Goal: Task Accomplishment & Management: Manage account settings

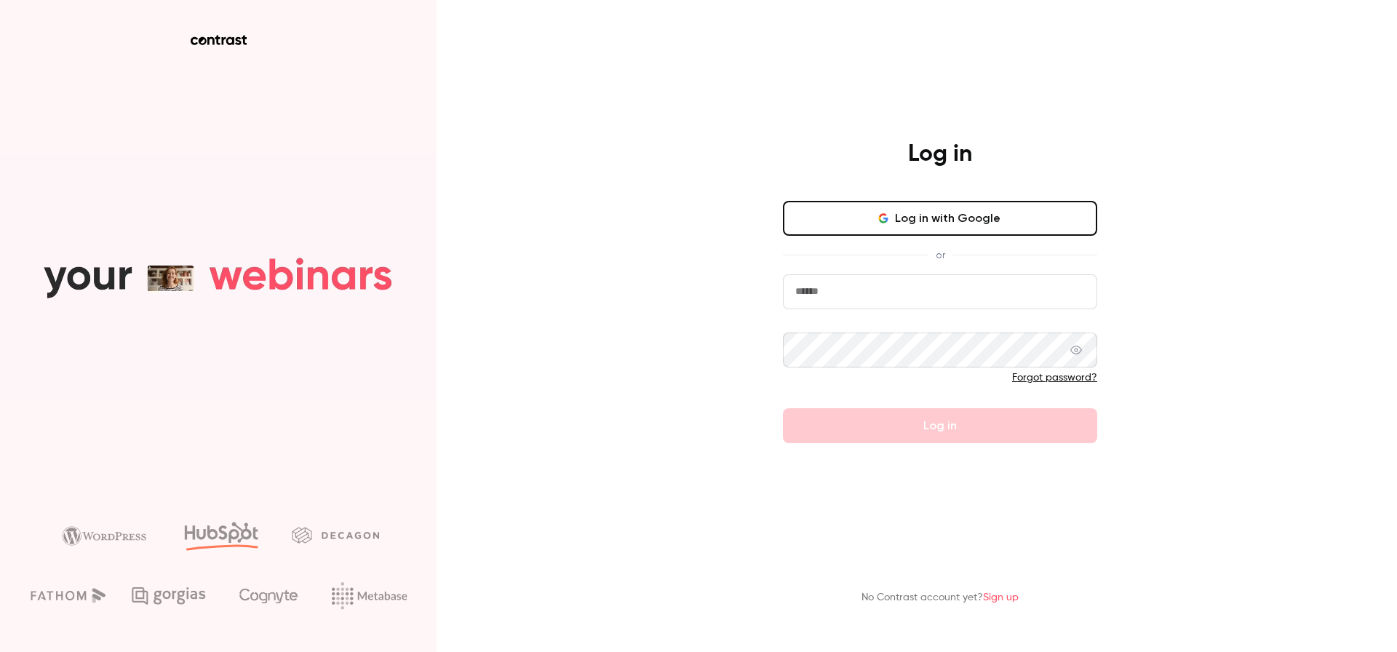
click at [980, 281] on input "email" at bounding box center [940, 291] width 314 height 35
type input "**********"
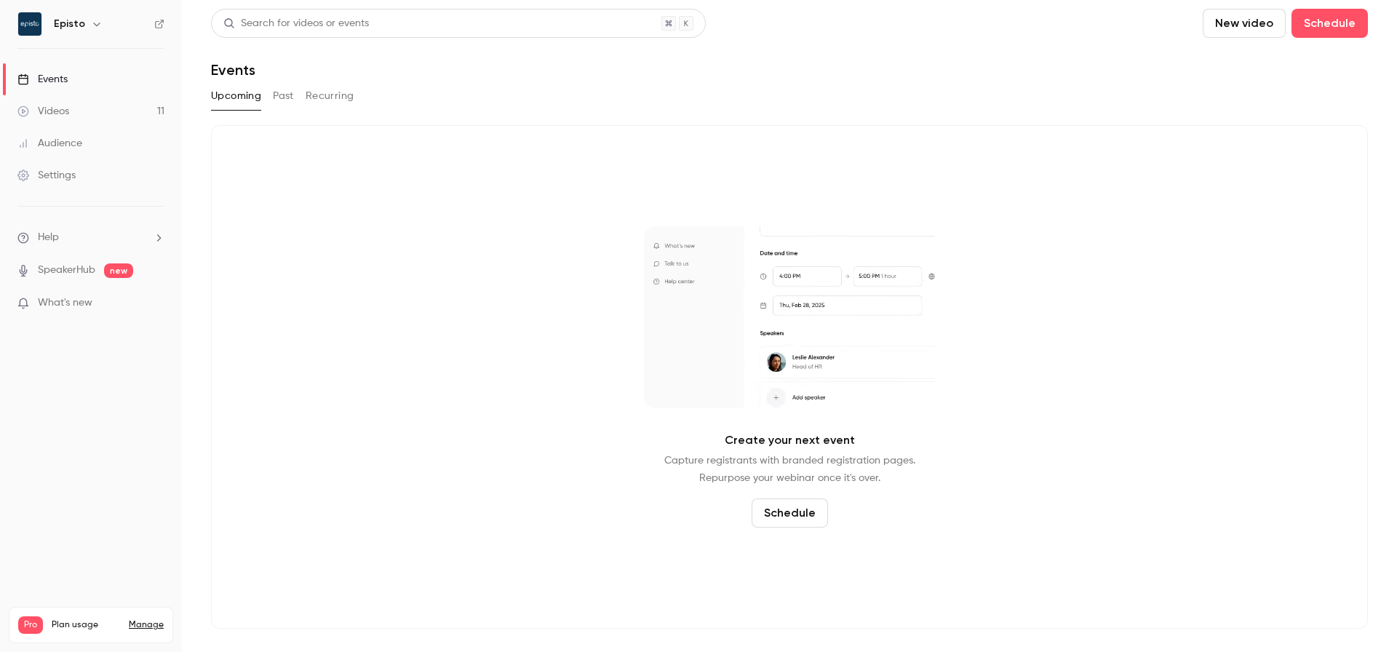
click at [145, 619] on link "Manage" at bounding box center [146, 625] width 35 height 12
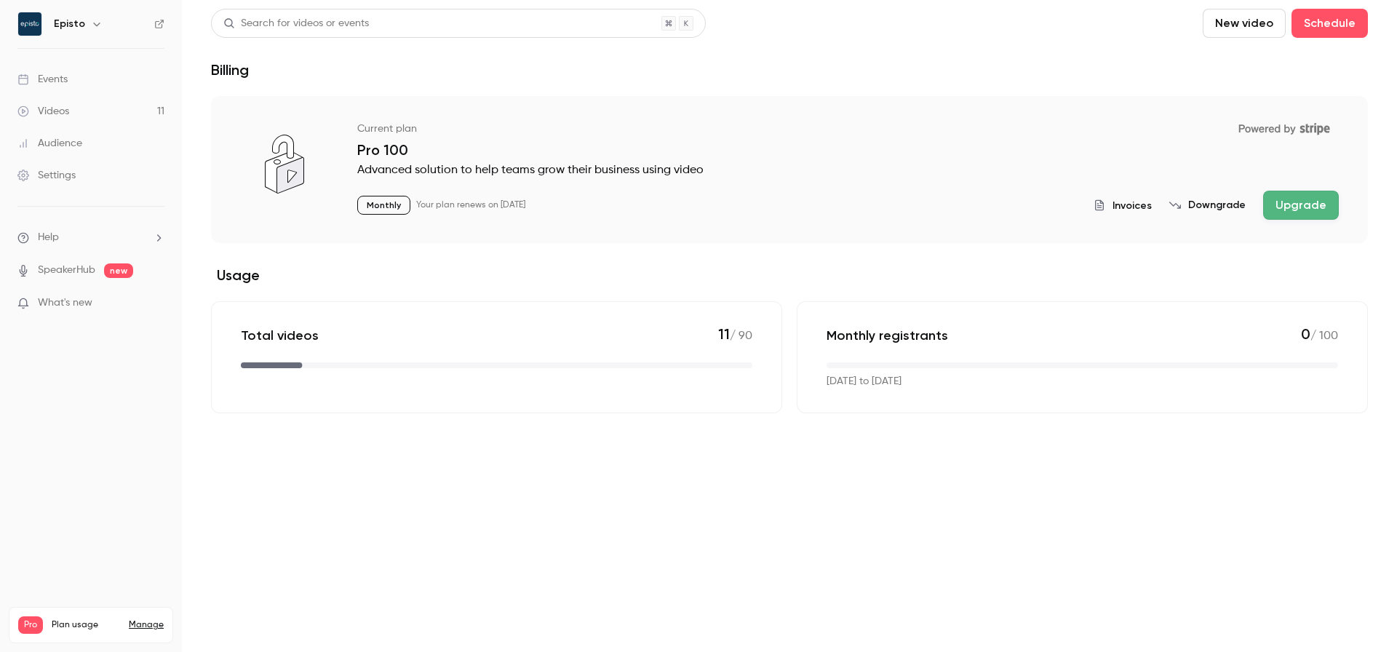
click at [1113, 212] on button "Invoices" at bounding box center [1122, 205] width 58 height 15
click at [1143, 215] on div "Invoices Downgrade Upgrade" at bounding box center [1215, 205] width 245 height 29
click at [1138, 203] on span "Invoices" at bounding box center [1131, 205] width 39 height 15
